Goal: Information Seeking & Learning: Learn about a topic

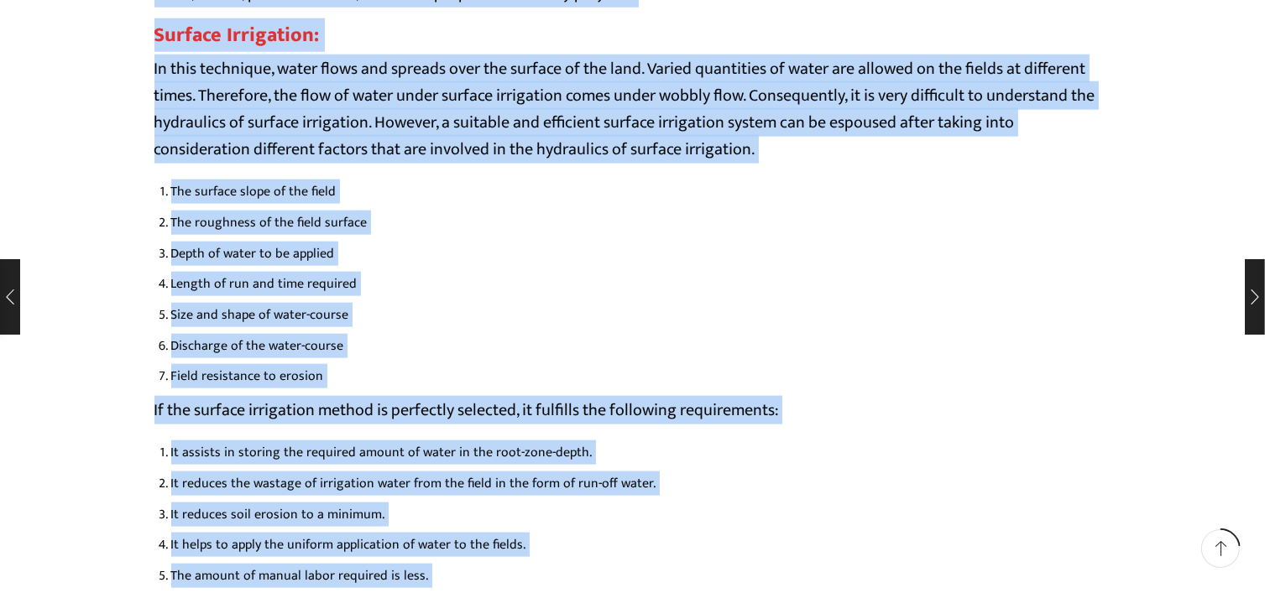
scroll to position [1974, 0]
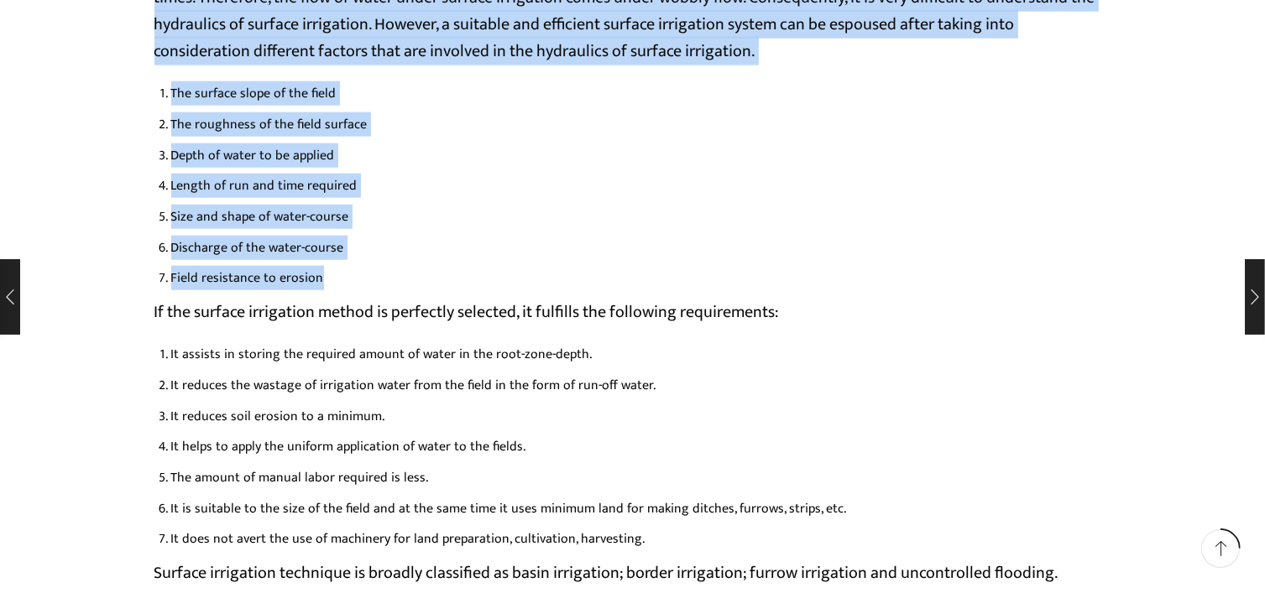
drag, startPoint x: 157, startPoint y: 130, endPoint x: 376, endPoint y: 278, distance: 264.2
copy div "Type of Irrigation Technique in [GEOGRAPHIC_DATA]: In [GEOGRAPHIC_DATA], the ir…"
click at [436, 266] on li "Field resistance to erosion" at bounding box center [641, 278] width 940 height 24
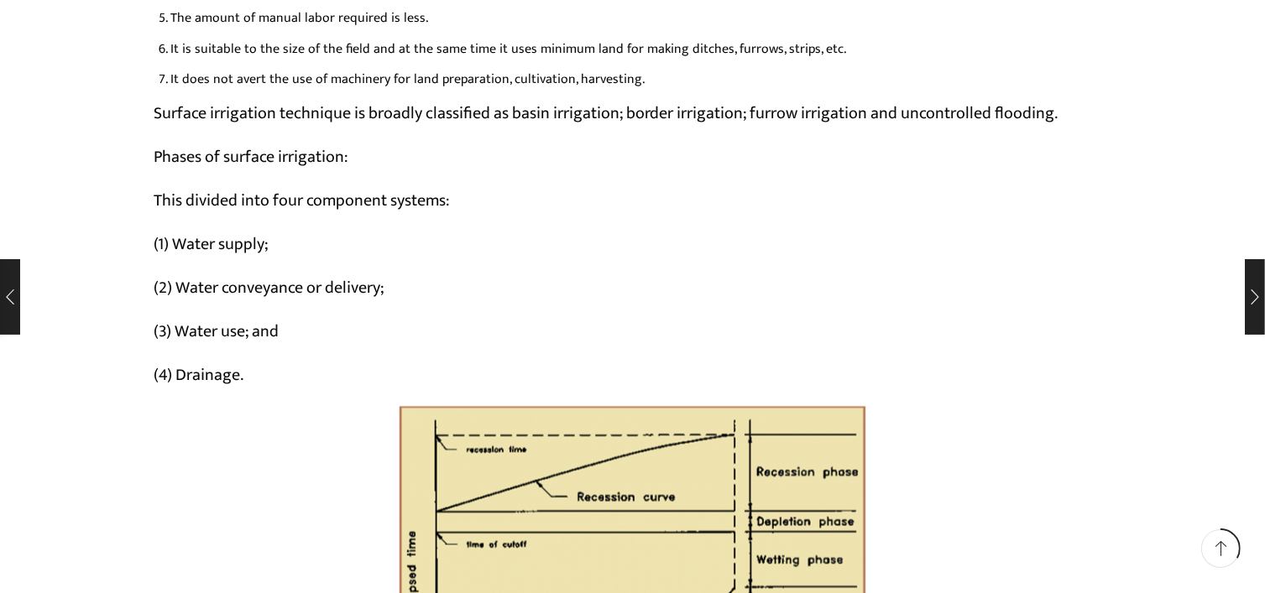
scroll to position [2394, 0]
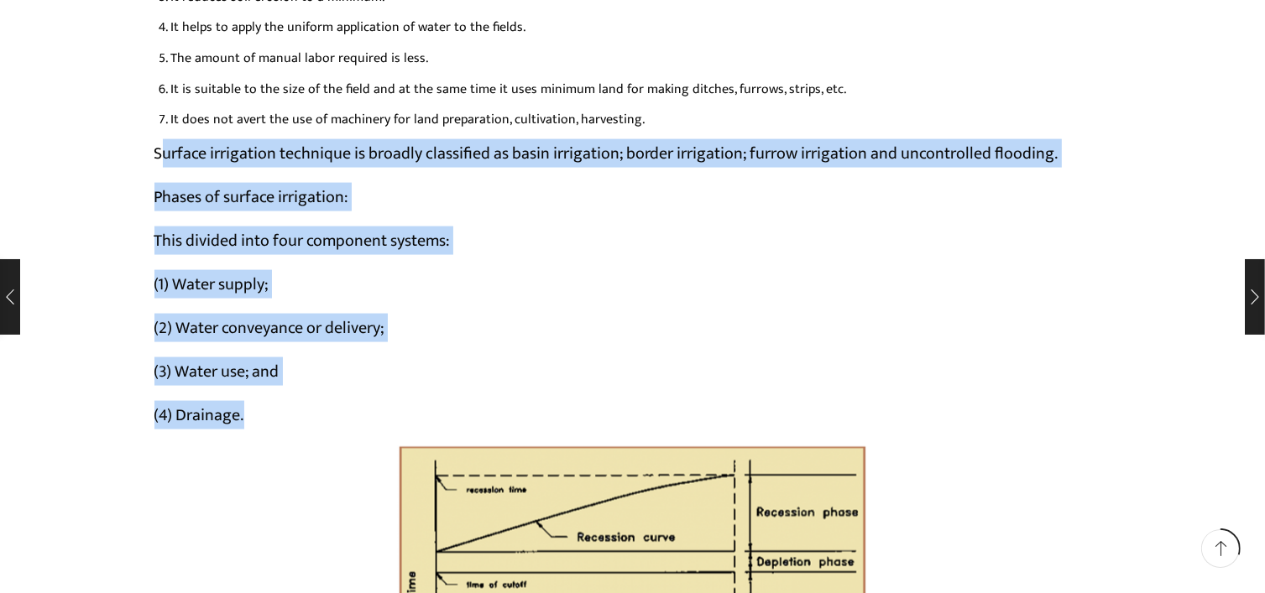
drag, startPoint x: 161, startPoint y: 152, endPoint x: 305, endPoint y: 419, distance: 303.4
copy div "urface irrigation technique is broadly classified as basin irrigation; border i…"
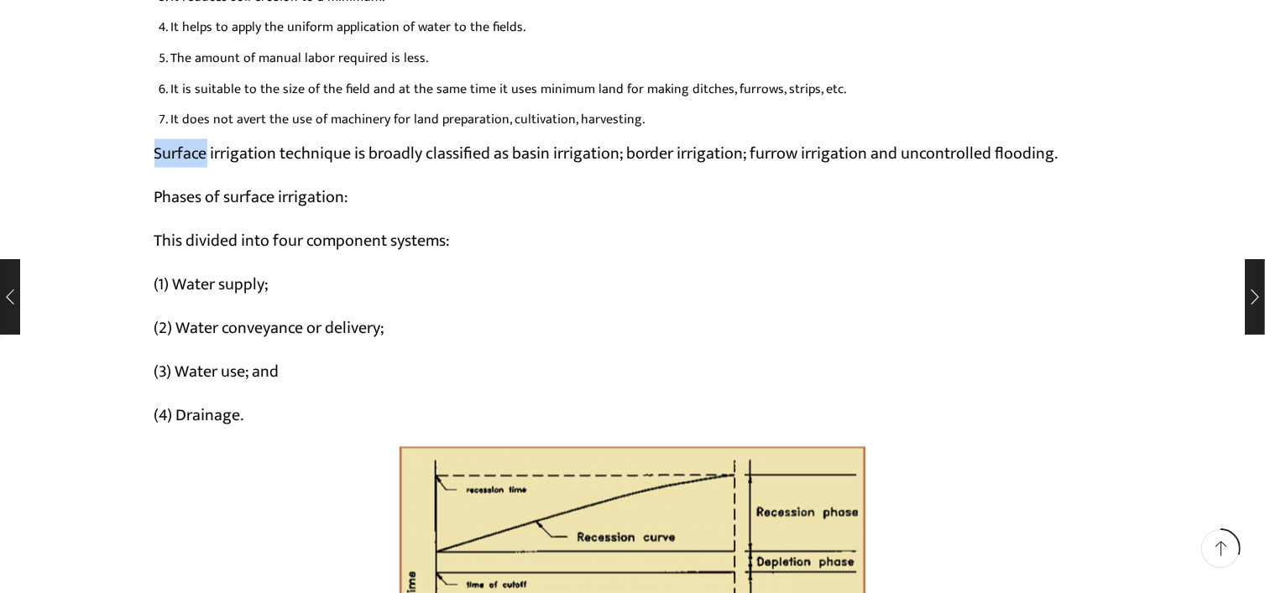
drag, startPoint x: 159, startPoint y: 149, endPoint x: 208, endPoint y: 149, distance: 48.7
click at [208, 149] on p "Surface irrigation technique is broadly classified as basin irrigation; border …" at bounding box center [632, 153] width 957 height 27
copy p "Surface"
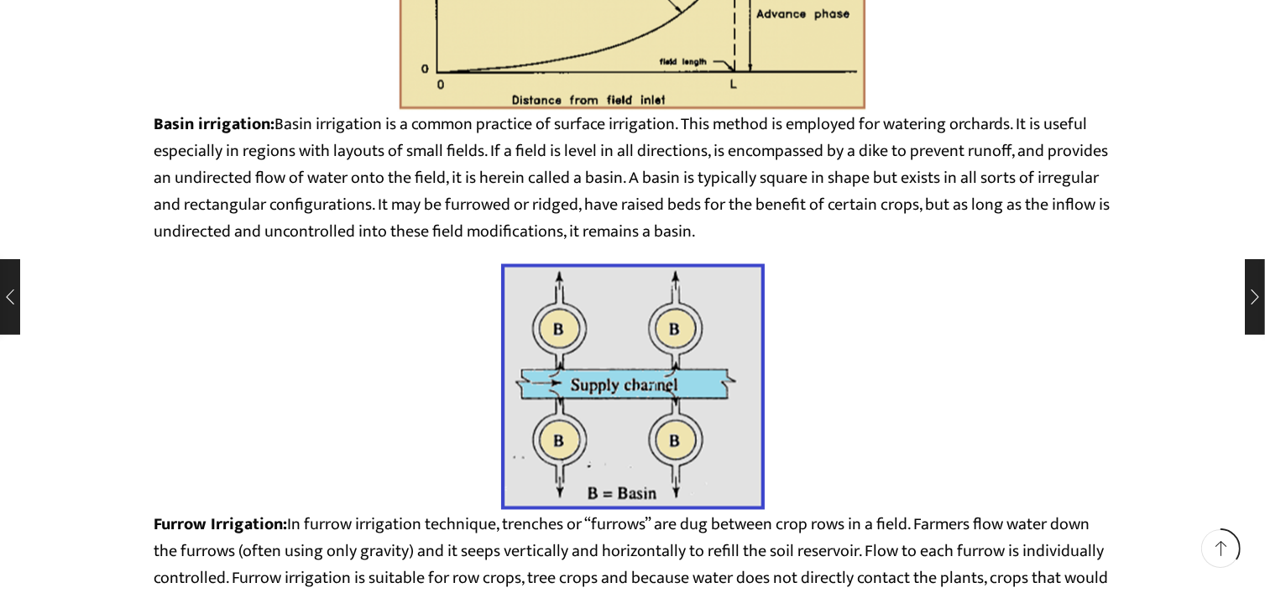
scroll to position [3065, 0]
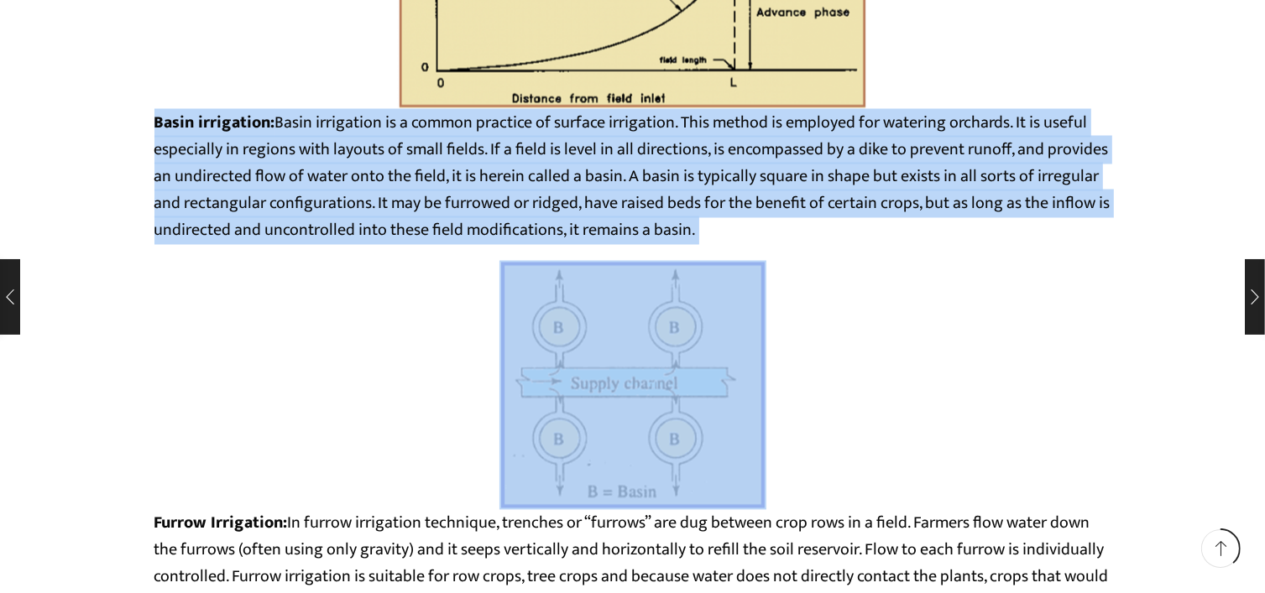
drag, startPoint x: 154, startPoint y: 122, endPoint x: 826, endPoint y: 366, distance: 714.4
drag, startPoint x: 714, startPoint y: 325, endPoint x: 836, endPoint y: 375, distance: 131.7
click at [853, 381] on div at bounding box center [632, 385] width 957 height 249
copy p "Basin irrigation: Basin irrigation is a common practice of surface irrigation. …"
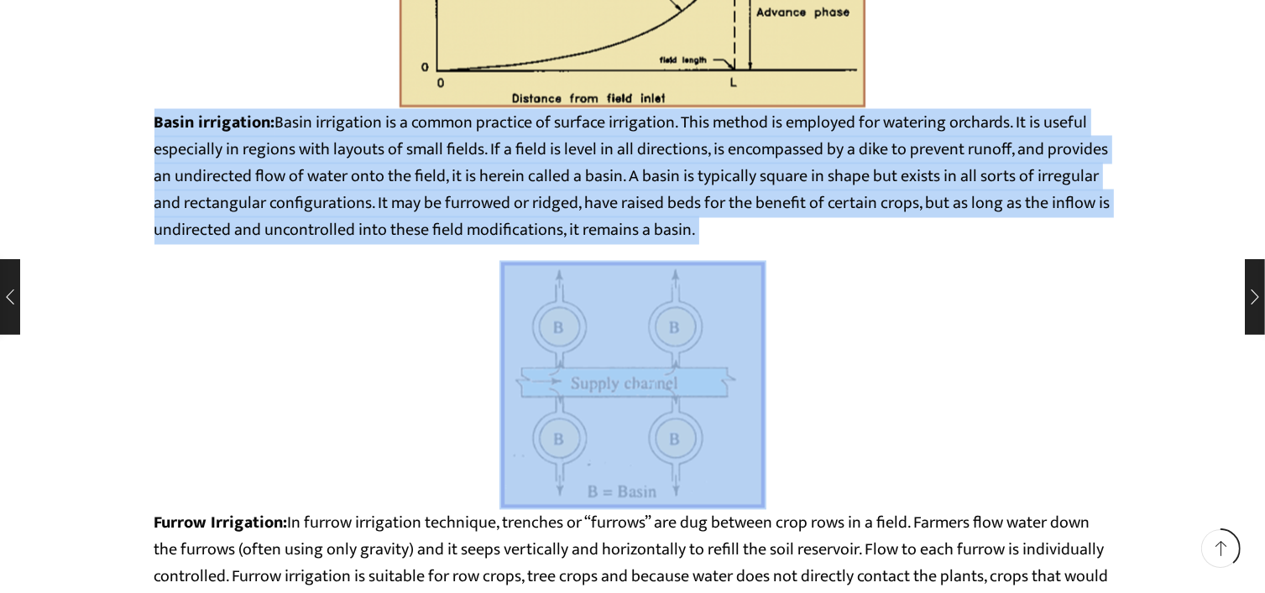
click at [166, 112] on strong "Basin irrigation:" at bounding box center [214, 123] width 121 height 29
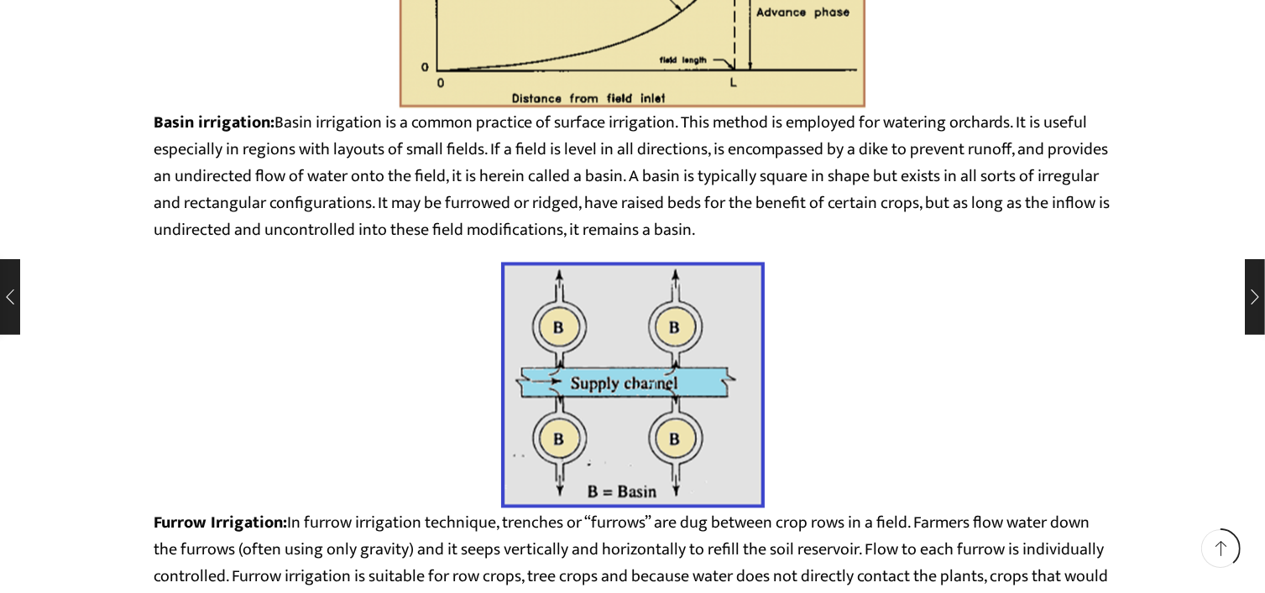
drag, startPoint x: 154, startPoint y: 120, endPoint x: 736, endPoint y: 230, distance: 591.9
click at [736, 230] on p "Basin irrigation: Basin irrigation is a common practice of surface irrigation. …" at bounding box center [632, 177] width 957 height 134
copy p "Basin irrigation: Basin irrigation is a common practice of surface irrigation. …"
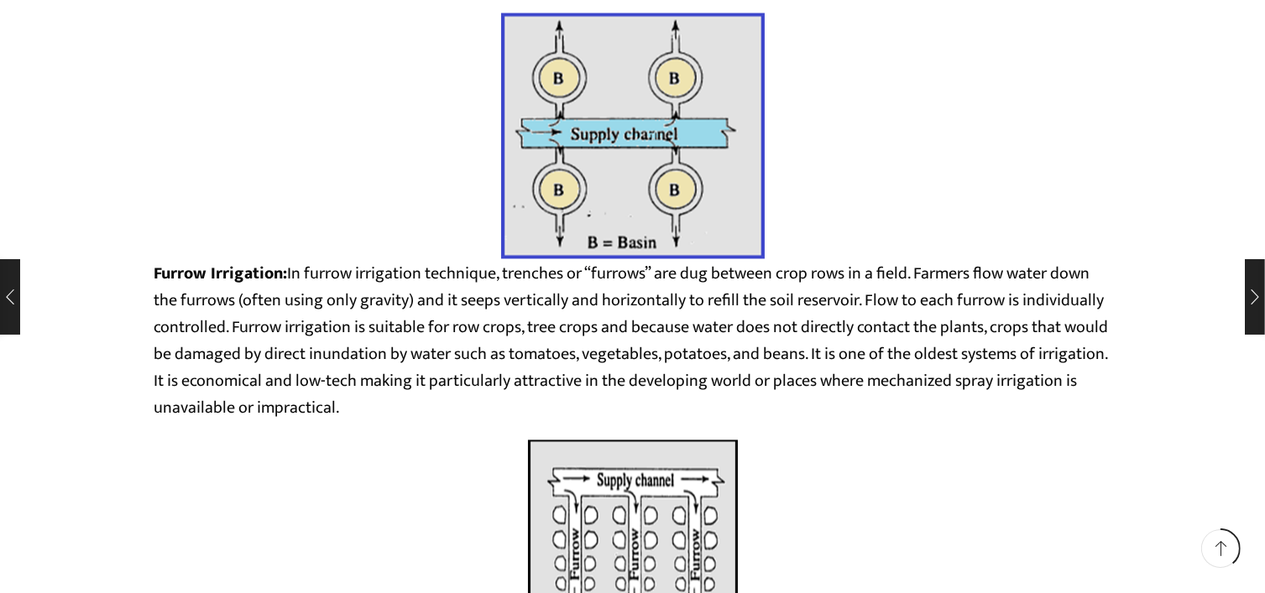
scroll to position [3401, 0]
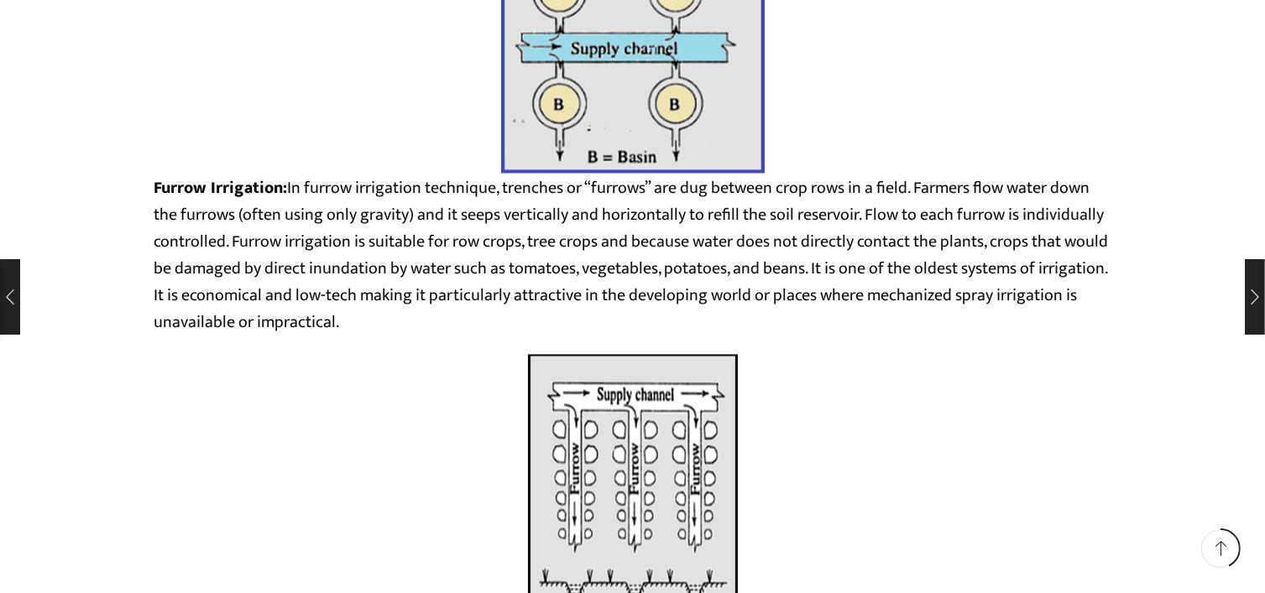
drag, startPoint x: 157, startPoint y: 184, endPoint x: 424, endPoint y: 318, distance: 298.8
click at [424, 318] on p "Furrow Irrigation: In furrow irrigation technique, trenches or “furrows” are du…" at bounding box center [632, 255] width 957 height 161
copy p "Furrow Irrigation: In furrow irrigation technique, trenches or “furrows” are du…"
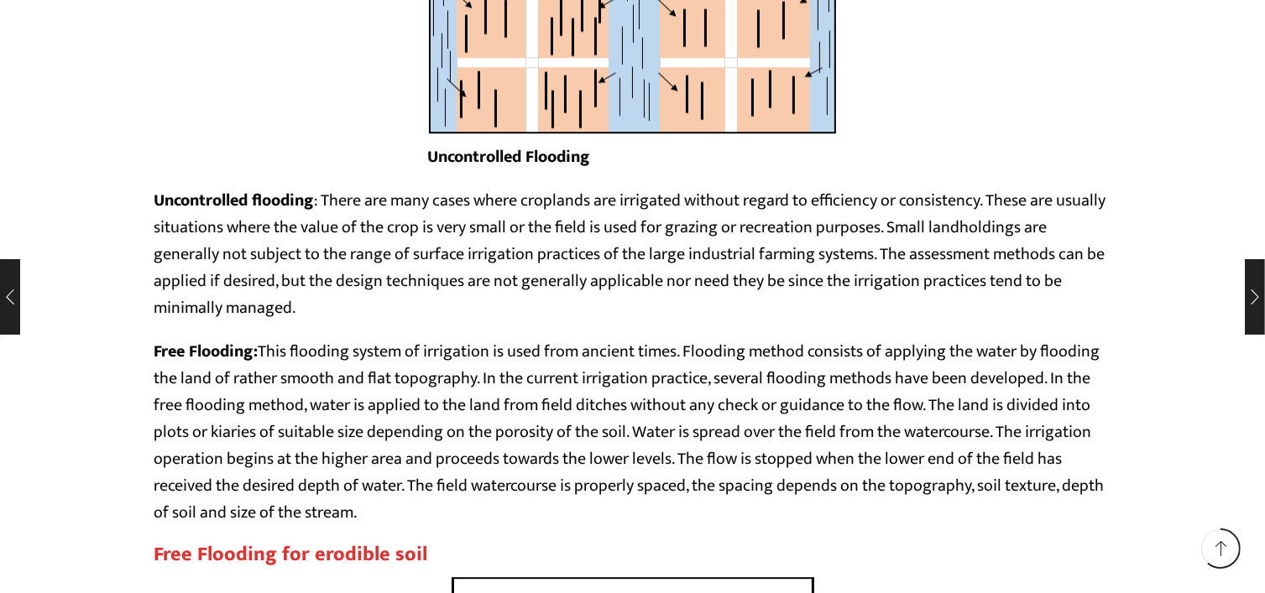
scroll to position [4743, 0]
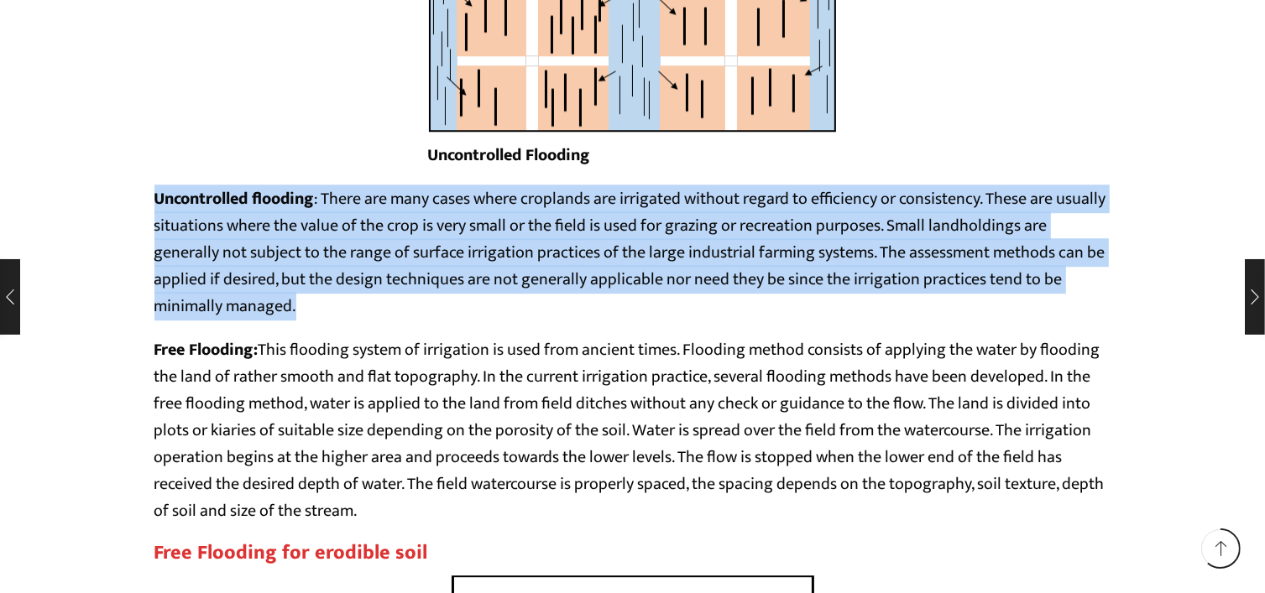
drag, startPoint x: 149, startPoint y: 193, endPoint x: 500, endPoint y: 304, distance: 367.9
copy p "Uncontrolled flooding : There are many cases where croplands are irrigated with…"
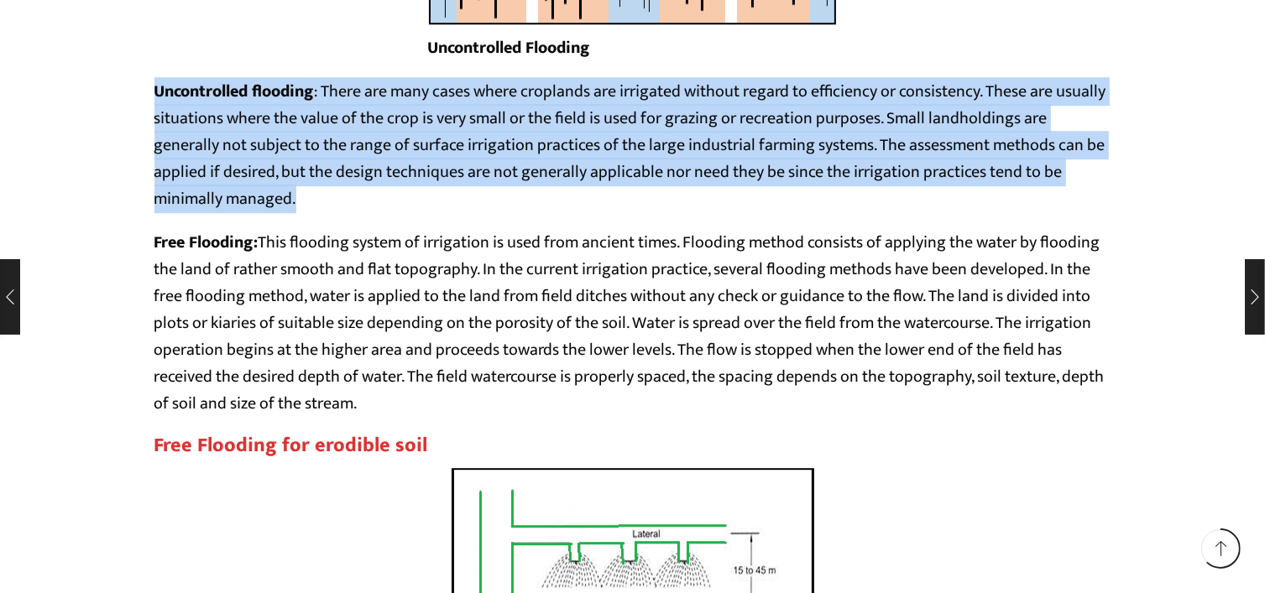
scroll to position [4911, 0]
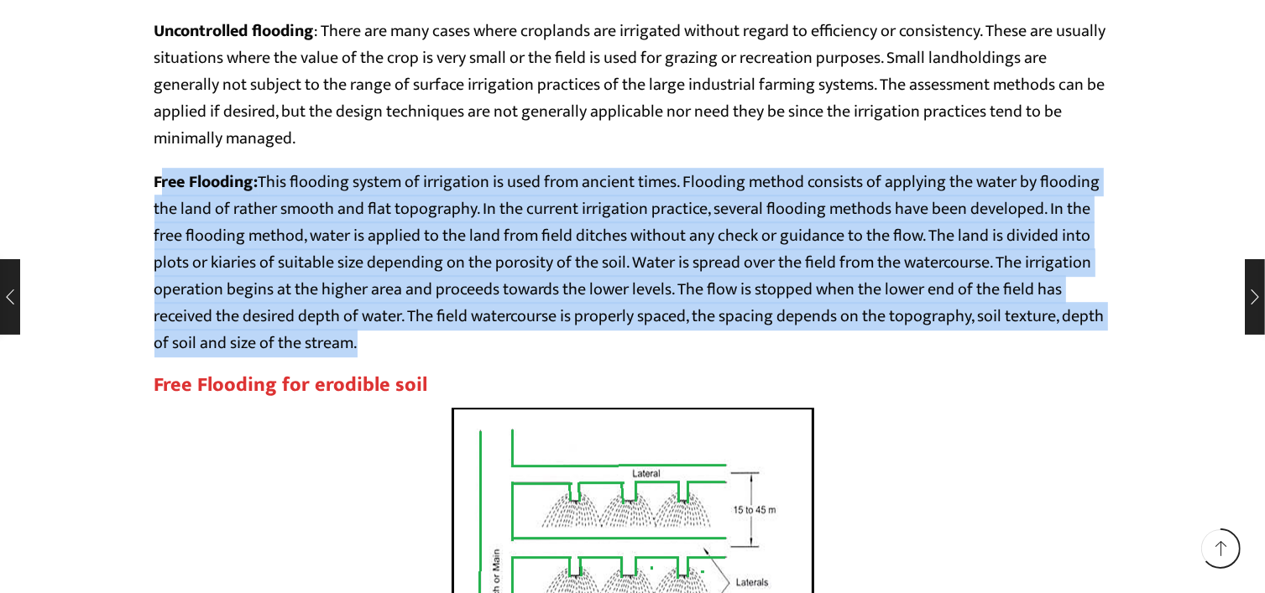
drag, startPoint x: 160, startPoint y: 178, endPoint x: 437, endPoint y: 341, distance: 321.3
click at [437, 341] on p "Free Flooding: This flooding system of irrigation is used from ancient times. F…" at bounding box center [632, 263] width 957 height 188
copy p "ree Flooding: This flooding system of irrigation is used from ancient times. Fl…"
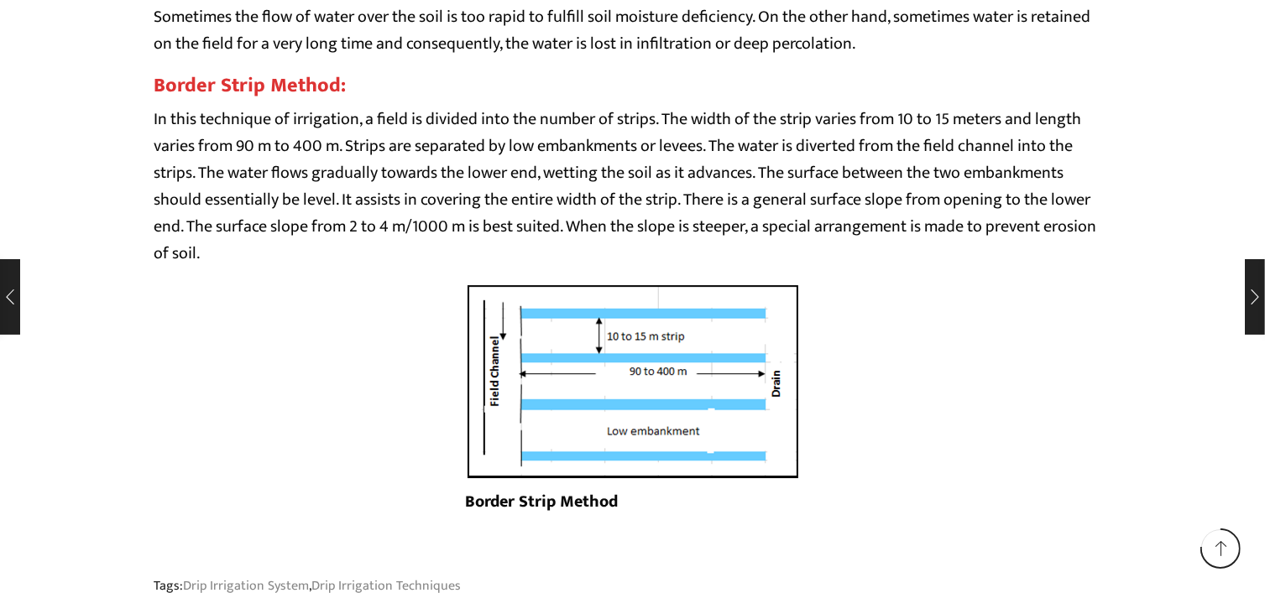
scroll to position [5750, 0]
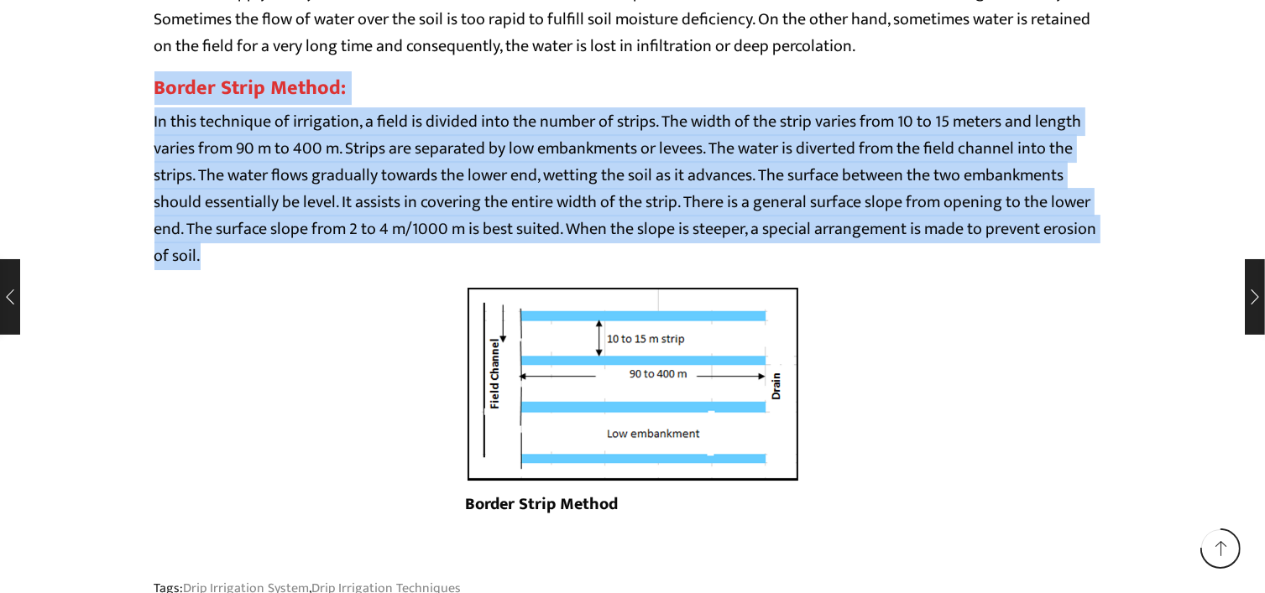
drag, startPoint x: 155, startPoint y: 81, endPoint x: 305, endPoint y: 258, distance: 231.6
copy div "Border Strip Method: In this technique of irrigation, a field is divided into t…"
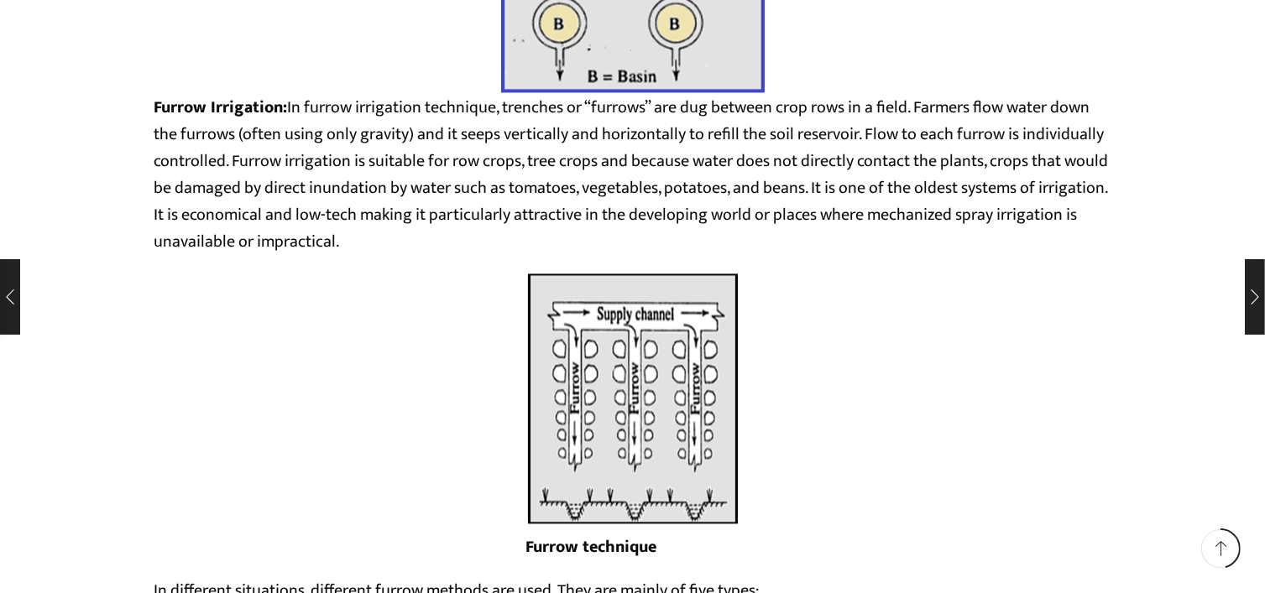
scroll to position [3485, 0]
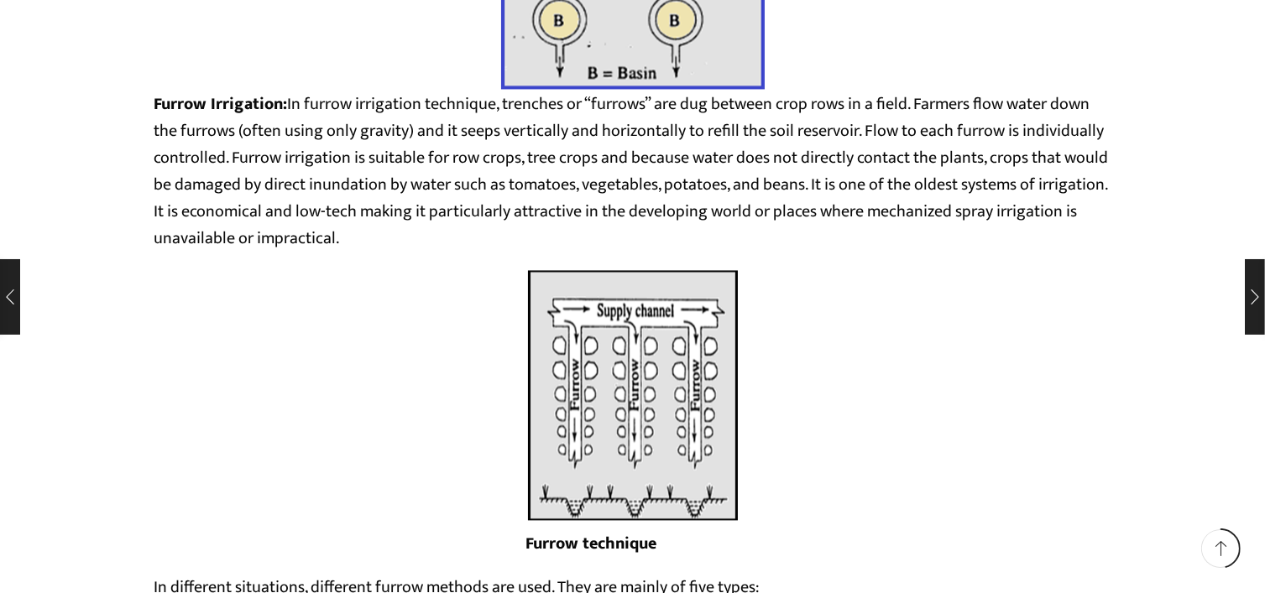
click at [812, 337] on div "Furrow technique" at bounding box center [632, 421] width 957 height 305
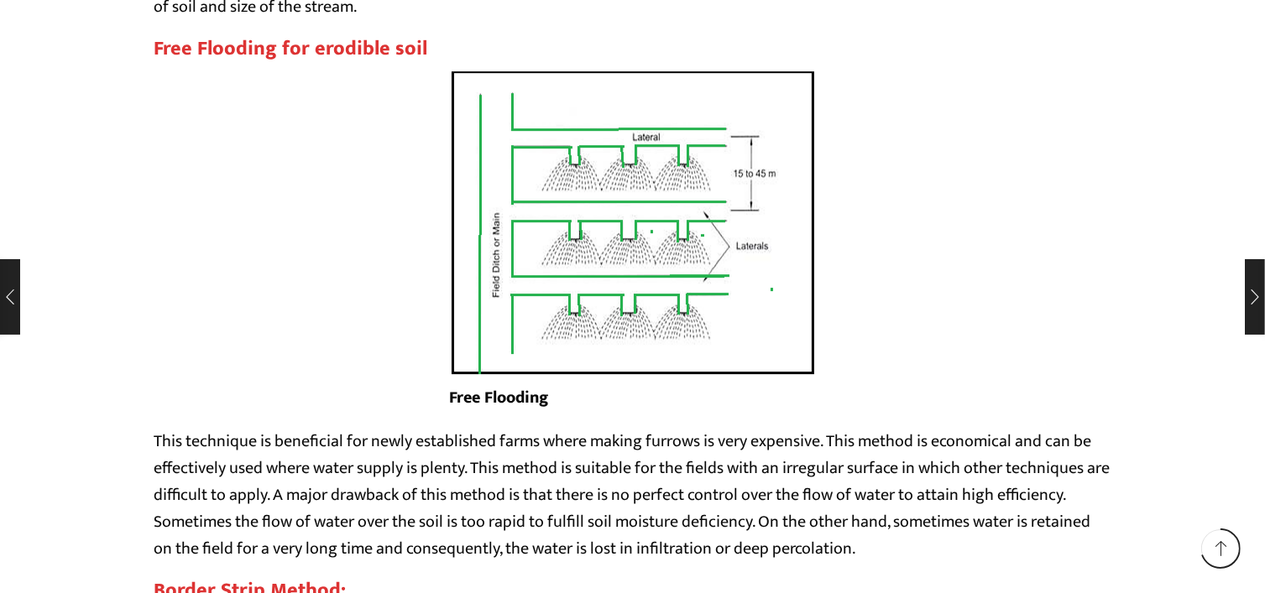
scroll to position [5079, 0]
